Goal: Task Accomplishment & Management: Use online tool/utility

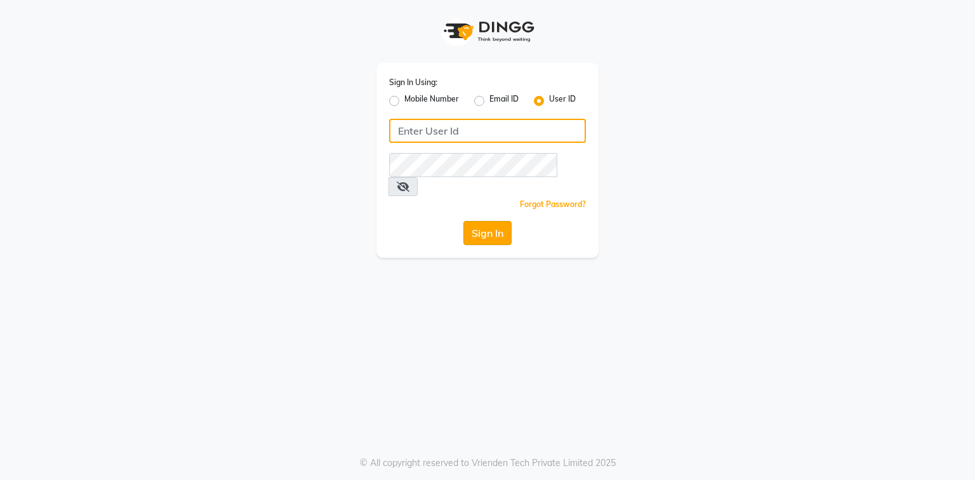
type input "e3694-01"
click at [484, 221] on button "Sign In" at bounding box center [488, 233] width 48 height 24
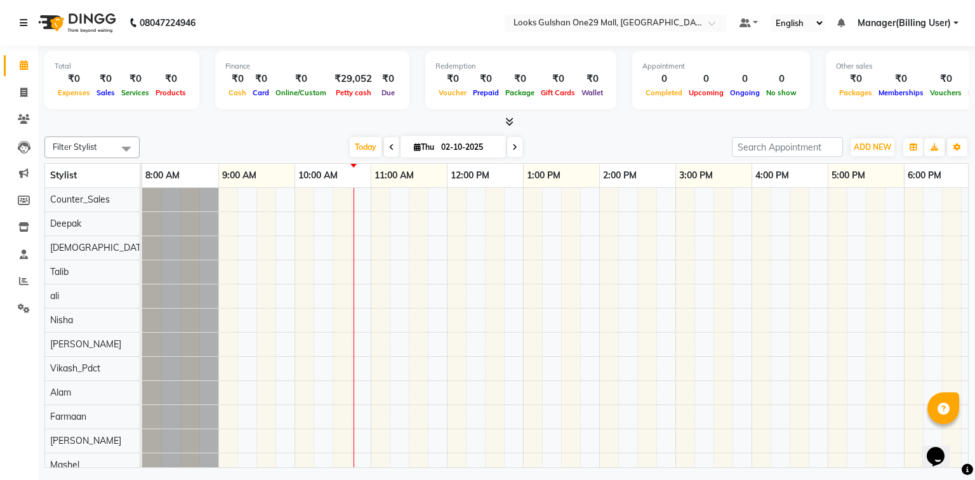
click at [20, 21] on icon at bounding box center [24, 22] width 8 height 9
